Goal: Task Accomplishment & Management: Manage account settings

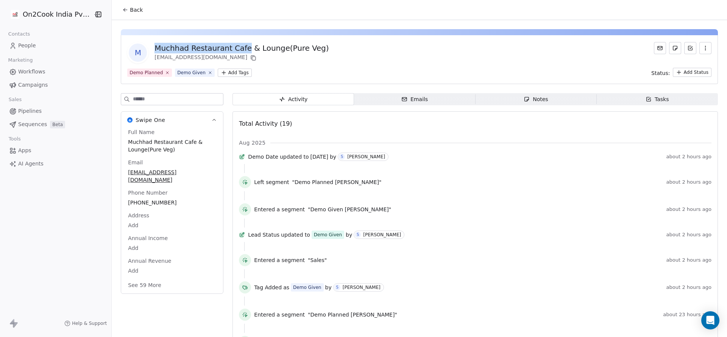
click at [134, 9] on span "Back" at bounding box center [136, 10] width 13 height 8
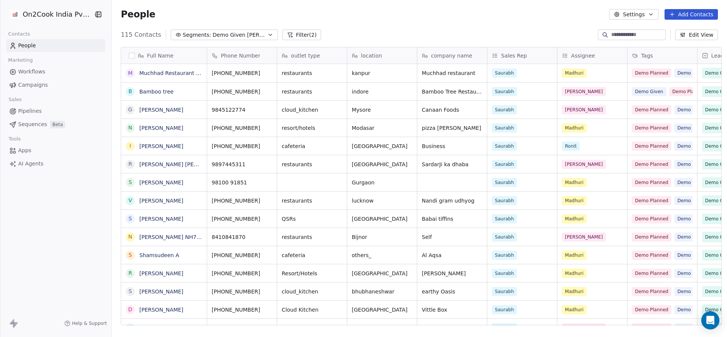
scroll to position [288, 610]
click at [487, 6] on div "People Settings Add Contacts" at bounding box center [419, 14] width 615 height 29
click at [53, 17] on html "On2Cook India Pvt. Ltd. Contacts People Marketing Workflows Campaigns Sales Pip…" at bounding box center [363, 168] width 727 height 337
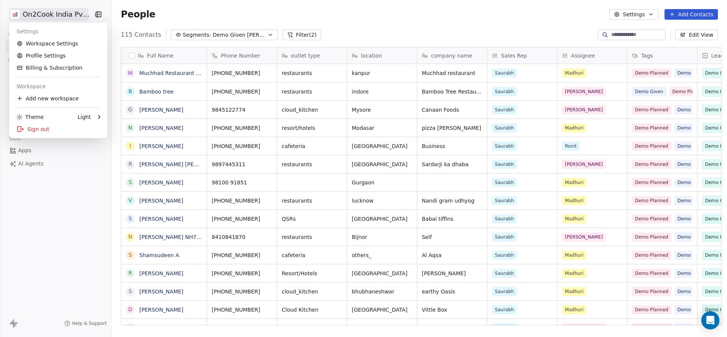
click at [283, 14] on html "On2Cook India Pvt. Ltd. Contacts People Marketing Workflows Campaigns Sales Pip…" at bounding box center [363, 168] width 727 height 337
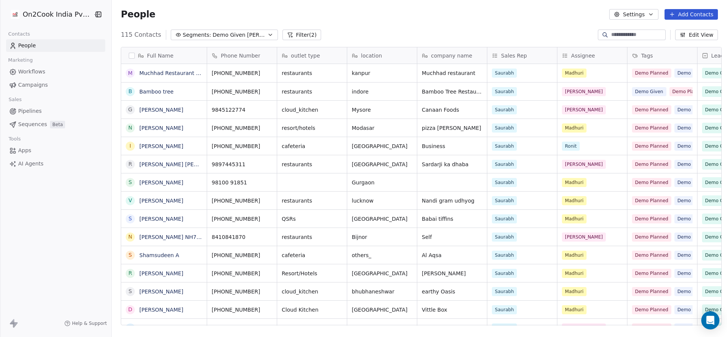
click at [69, 18] on html "On2Cook India Pvt. Ltd. Contacts People Marketing Workflows Campaigns Sales Pip…" at bounding box center [363, 168] width 727 height 337
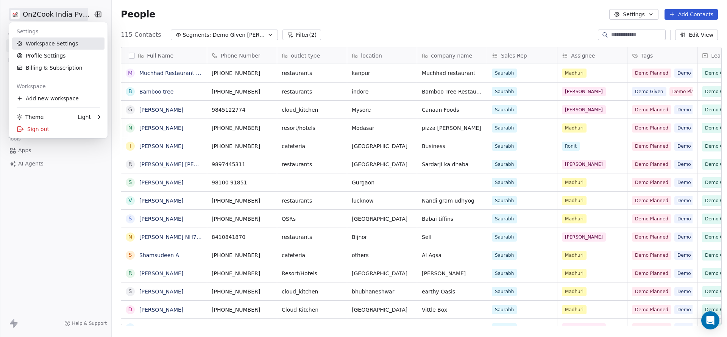
click at [73, 45] on link "Workspace Settings" at bounding box center [58, 43] width 92 height 12
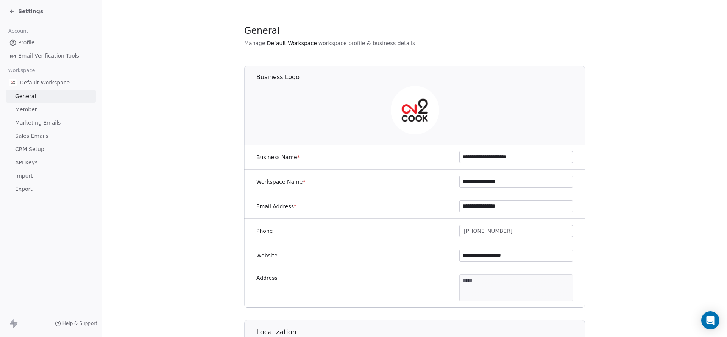
click at [9, 11] on icon at bounding box center [12, 11] width 6 height 6
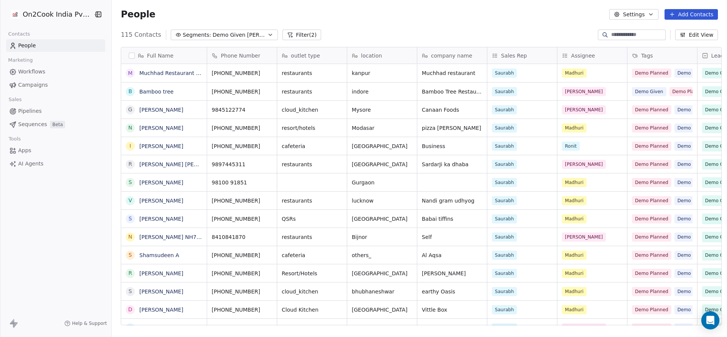
scroll to position [288, 610]
click at [68, 16] on html "On2Cook India Pvt. Ltd. Contacts People Marketing Workflows Campaigns Sales Pip…" at bounding box center [363, 168] width 727 height 337
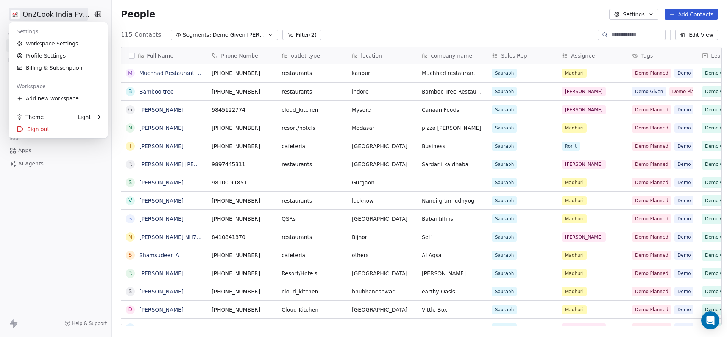
click at [68, 16] on html "On2Cook India Pvt. Ltd. Contacts People Marketing Workflows Campaigns Sales Pip…" at bounding box center [363, 168] width 727 height 337
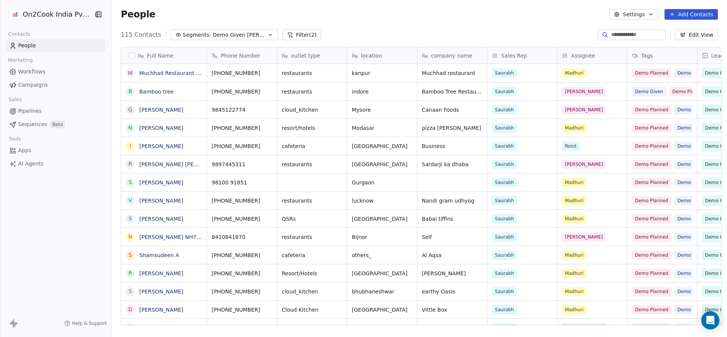
click at [87, 15] on html "On2Cook India Pvt. Ltd. Contacts People Marketing Workflows Campaigns Sales Pip…" at bounding box center [363, 168] width 727 height 337
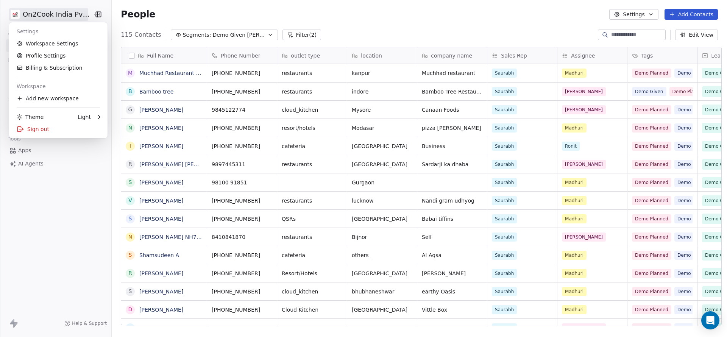
click at [56, 203] on html "On2Cook India Pvt. Ltd. Contacts People Marketing Workflows Campaigns Sales Pip…" at bounding box center [363, 168] width 727 height 337
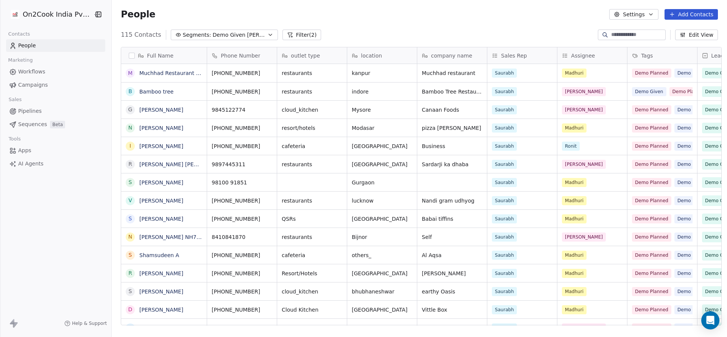
click at [47, 44] on link "People" at bounding box center [55, 45] width 99 height 12
click at [31, 44] on span "People" at bounding box center [27, 46] width 18 height 8
click at [289, 32] on button "Filter (2)" at bounding box center [301, 35] width 39 height 11
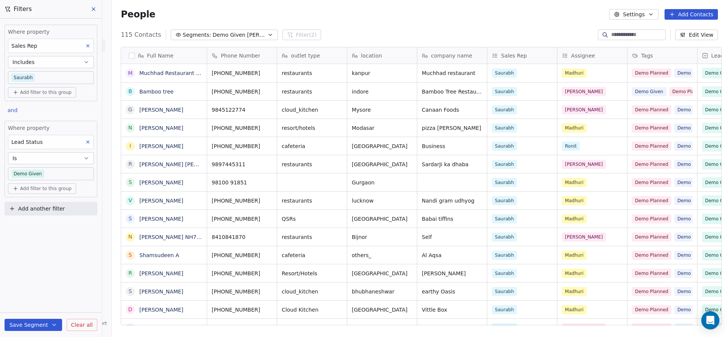
click at [89, 328] on span "Clear all" at bounding box center [82, 325] width 22 height 8
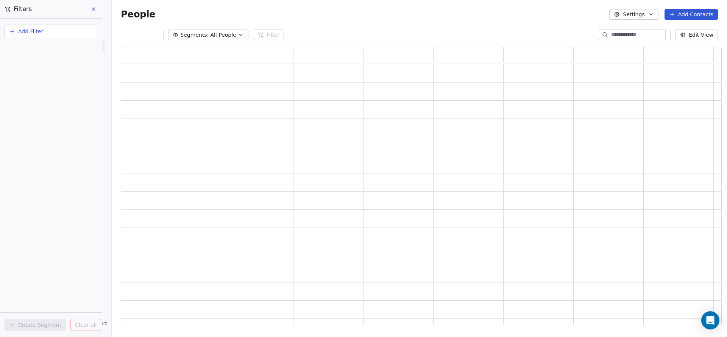
scroll to position [270, 592]
click at [624, 34] on input at bounding box center [637, 35] width 53 height 8
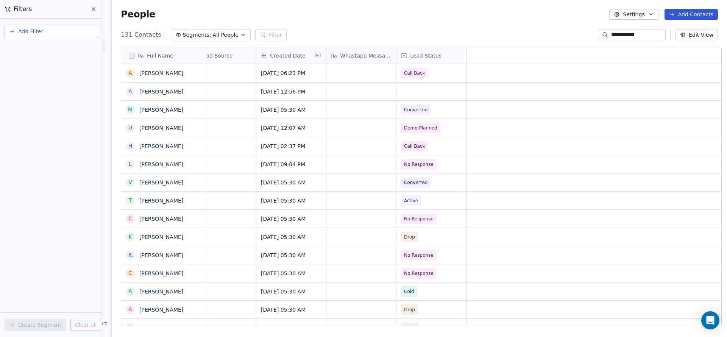
scroll to position [0, 0]
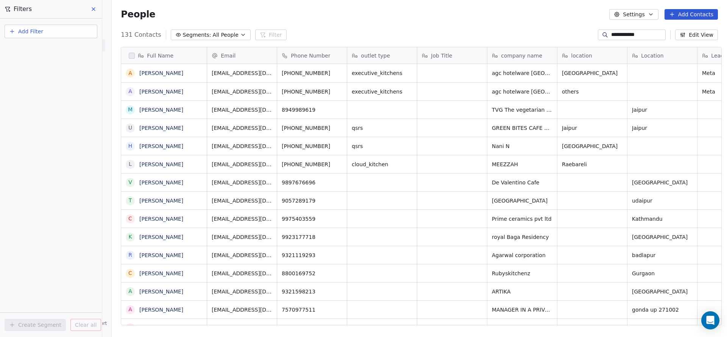
type input "**********"
click at [339, 73] on icon "grid" at bounding box center [340, 72] width 3 height 3
